Goal: Find specific page/section: Find specific page/section

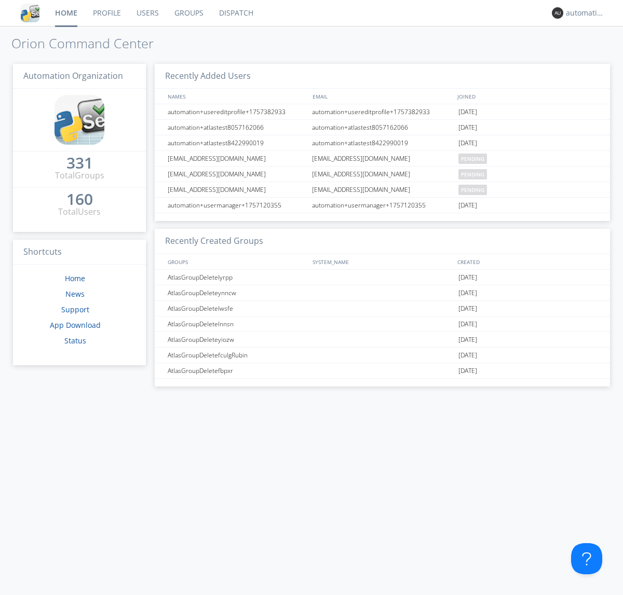
click at [235, 13] on link "Dispatch" at bounding box center [236, 13] width 50 height 26
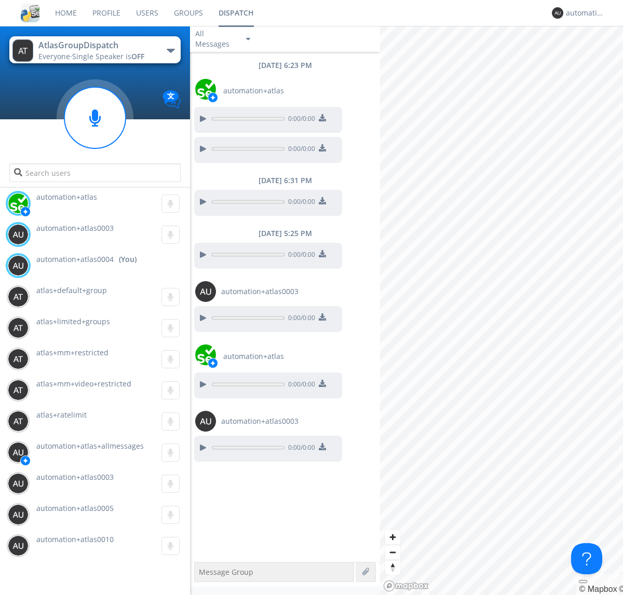
click at [170, 50] on div "button" at bounding box center [171, 51] width 8 height 4
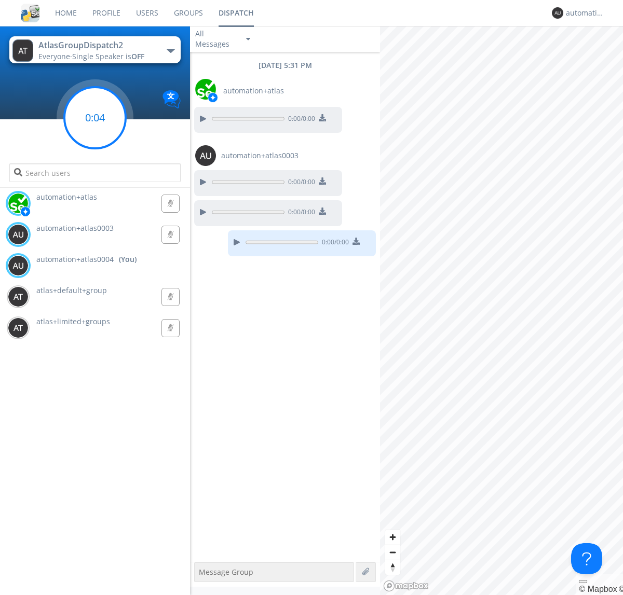
click at [95, 118] on g at bounding box center [94, 117] width 61 height 61
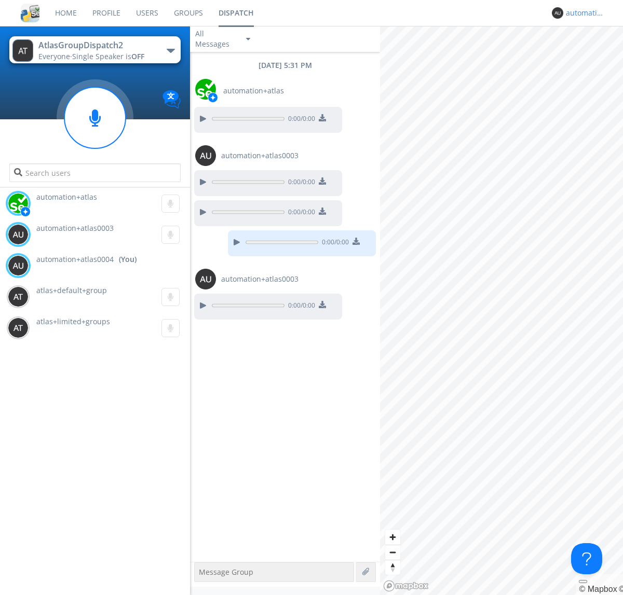
click at [583, 13] on div "automation+atlas0004" at bounding box center [585, 13] width 39 height 10
